Goal: Task Accomplishment & Management: Use online tool/utility

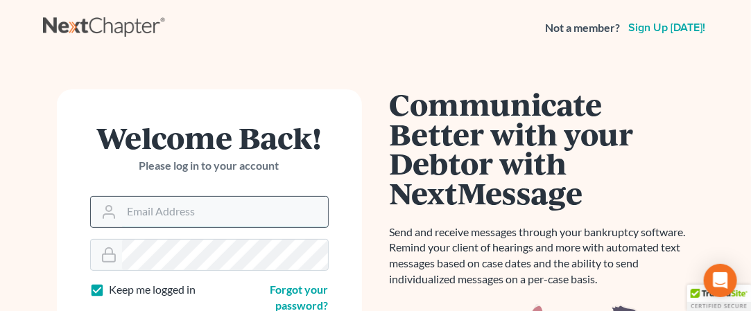
click at [160, 207] on input "Email Address" at bounding box center [225, 212] width 206 height 31
type input "[EMAIL_ADDRESS][DOMAIN_NAME]"
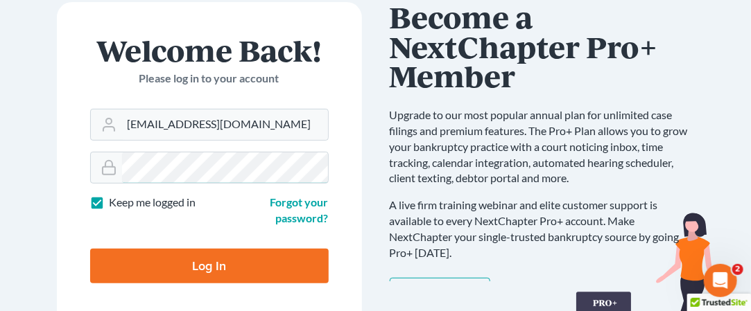
scroll to position [90, 0]
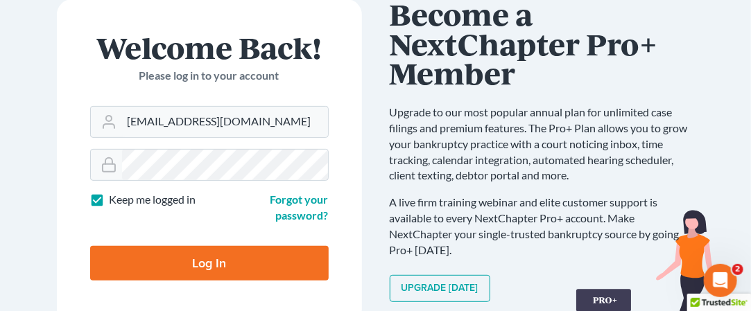
click at [153, 250] on input "Log In" at bounding box center [209, 263] width 239 height 35
type input "Thinking..."
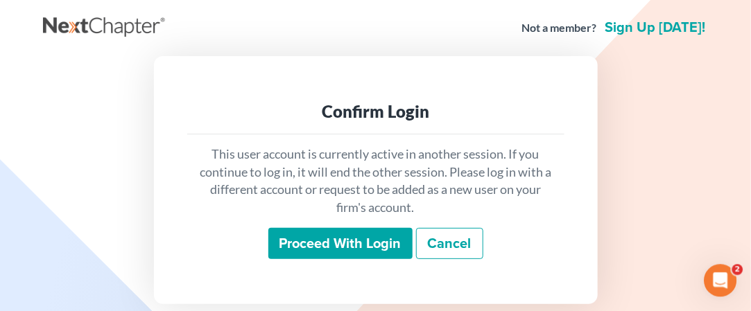
click at [350, 258] on input "Proceed with login" at bounding box center [340, 244] width 144 height 32
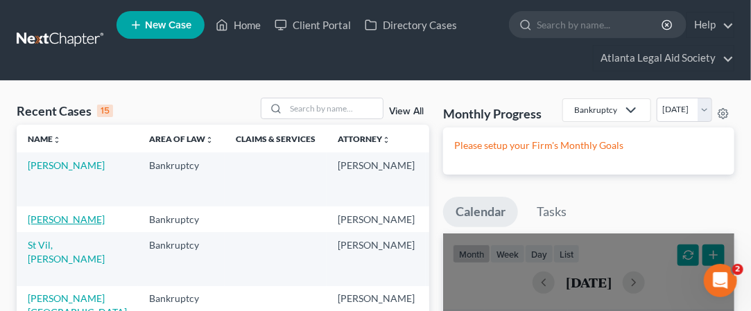
click at [37, 219] on link "[PERSON_NAME]" at bounding box center [66, 220] width 77 height 12
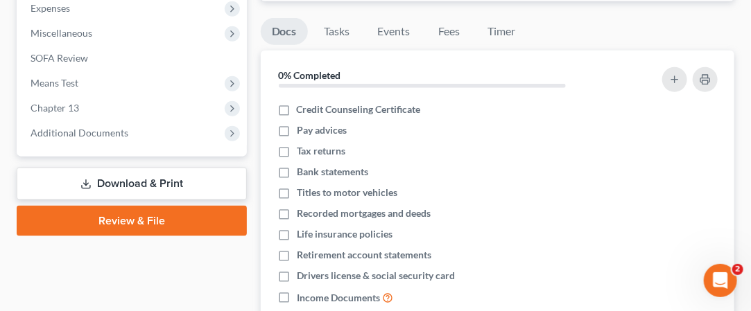
scroll to position [498, 0]
click at [162, 181] on link "Download & Print" at bounding box center [132, 184] width 230 height 33
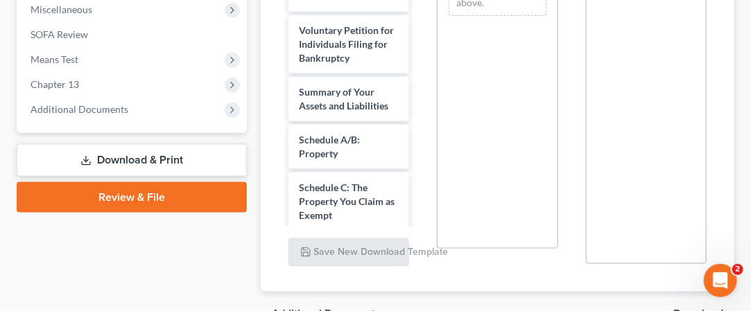
scroll to position [693, 0]
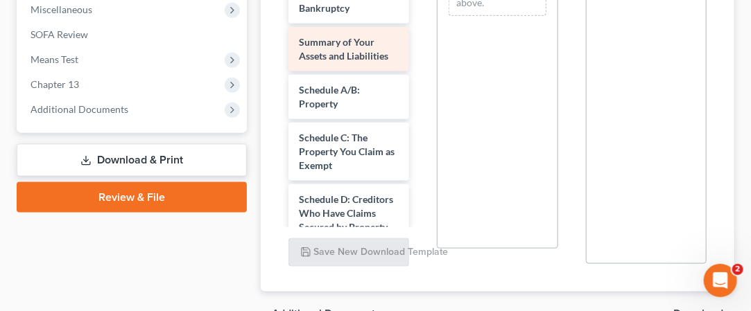
click at [343, 62] on span "Summary of Your Assets and Liabilities" at bounding box center [344, 49] width 89 height 26
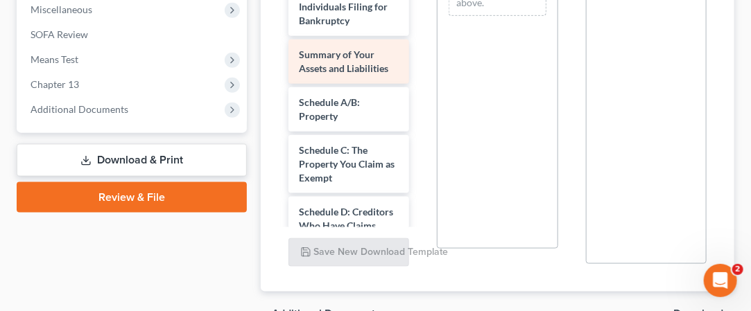
scroll to position [681, 0]
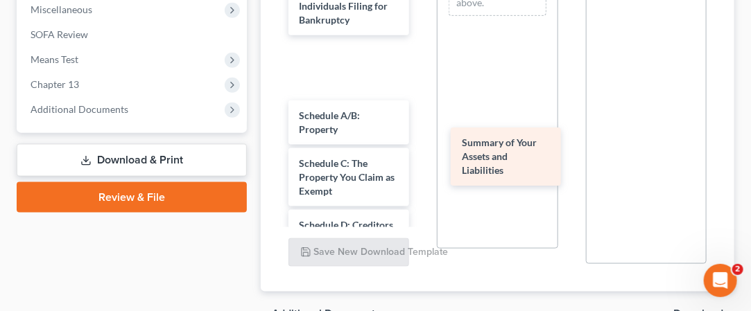
drag, startPoint x: 343, startPoint y: 164, endPoint x: 508, endPoint y: 144, distance: 165.6
click at [420, 144] on div "Summary of Your Assets and Liabilities [PERSON_NAME] amended schedule H-pdf Not…" at bounding box center [348, 54] width 143 height 1772
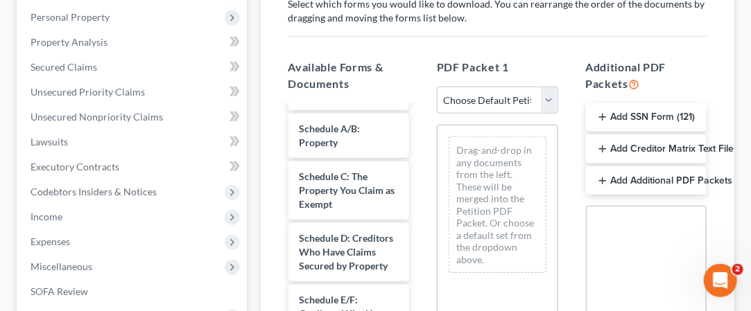
scroll to position [914, 0]
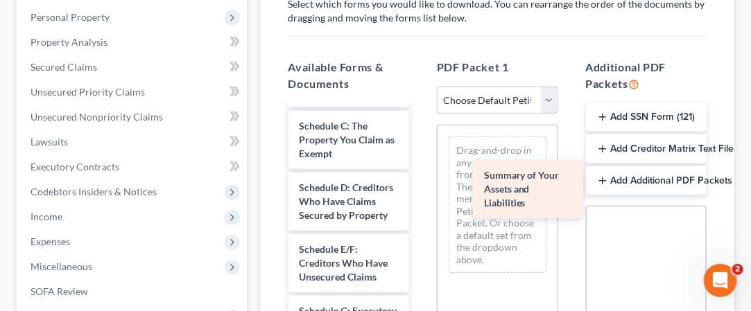
drag, startPoint x: 334, startPoint y: 191, endPoint x: 514, endPoint y: 178, distance: 180.8
click at [420, 178] on div "Summary of Your Assets and Liabilities [PERSON_NAME] amended schedule H-pdf Not…" at bounding box center [348, 48] width 143 height 1710
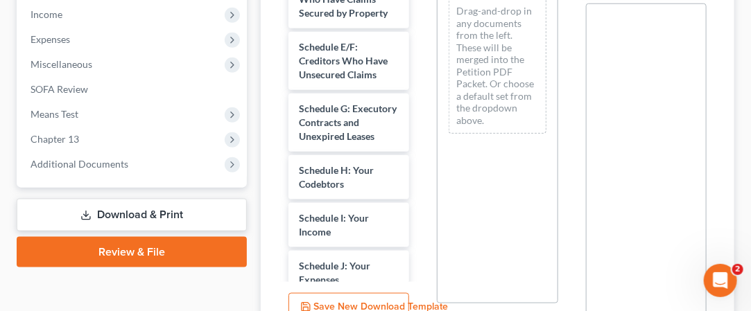
scroll to position [597, 0]
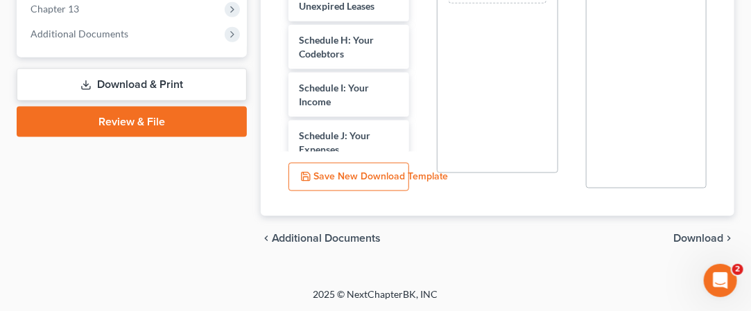
click at [695, 245] on div "chevron_left Additional Documents Download chevron_right" at bounding box center [498, 238] width 474 height 44
click at [698, 228] on div "chevron_left Additional Documents Download chevron_right" at bounding box center [498, 238] width 474 height 44
click at [695, 235] on span "Download" at bounding box center [699, 238] width 50 height 11
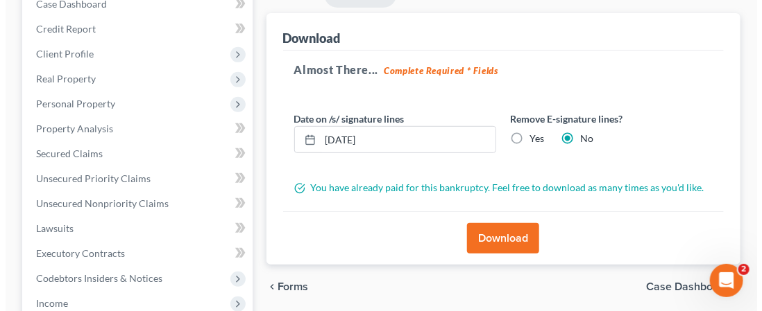
scroll to position [183, 0]
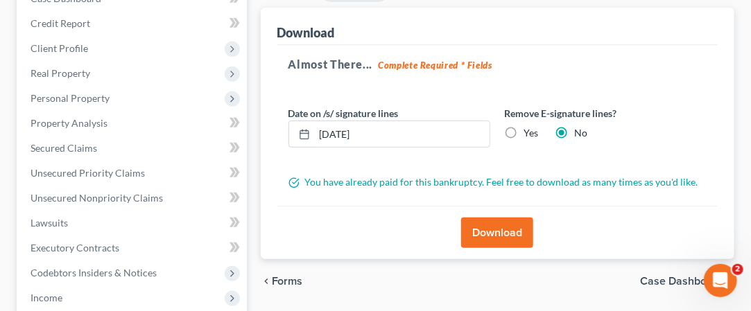
click at [498, 224] on button "Download" at bounding box center [497, 233] width 72 height 31
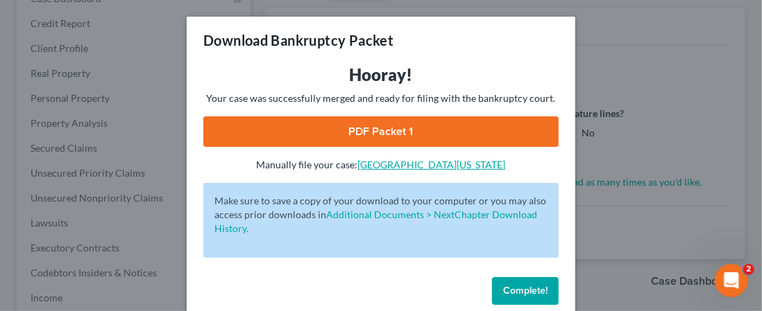
click at [412, 166] on link "[GEOGRAPHIC_DATA][US_STATE]" at bounding box center [432, 165] width 148 height 12
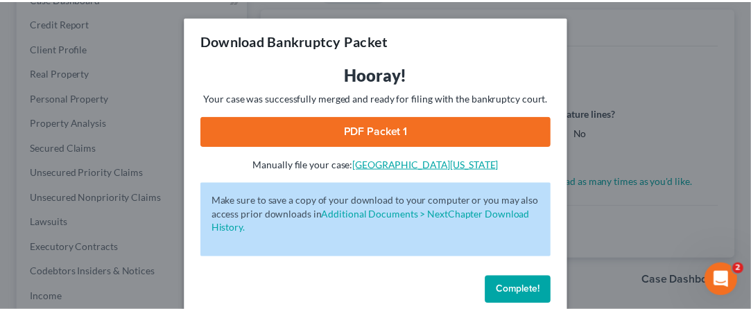
scroll to position [21, 0]
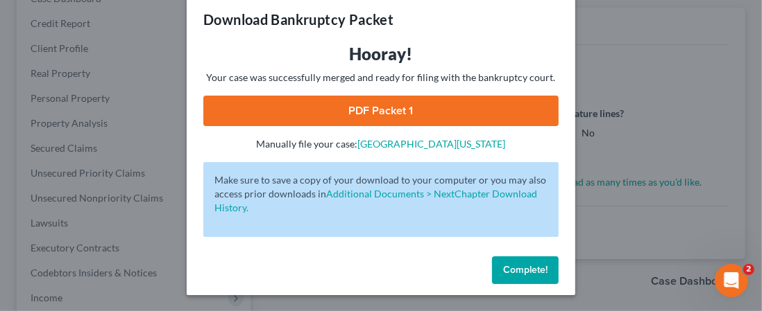
click at [426, 107] on link "PDF Packet 1" at bounding box center [380, 111] width 355 height 31
click at [511, 268] on span "Complete!" at bounding box center [525, 270] width 44 height 12
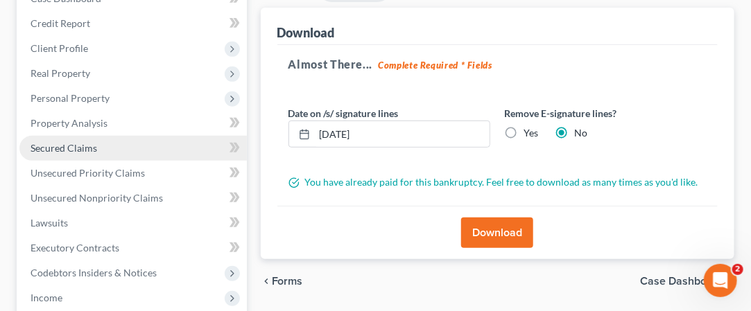
click at [79, 153] on link "Secured Claims" at bounding box center [133, 148] width 228 height 25
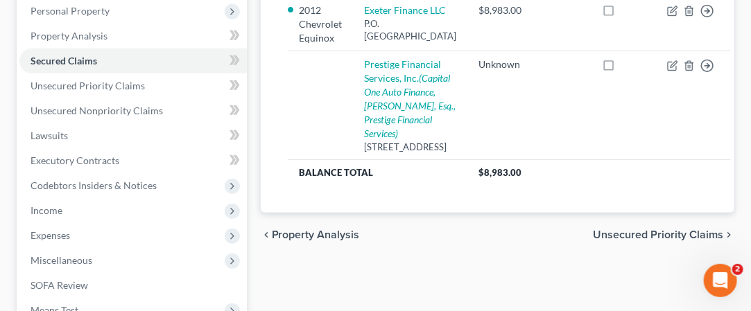
scroll to position [272, 0]
